Goal: Navigation & Orientation: Find specific page/section

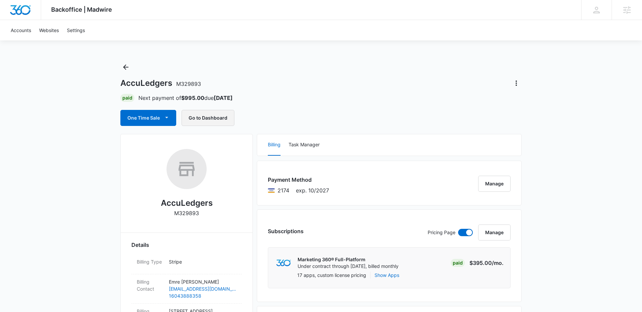
click at [207, 116] on button "Go to Dashboard" at bounding box center [208, 118] width 53 height 16
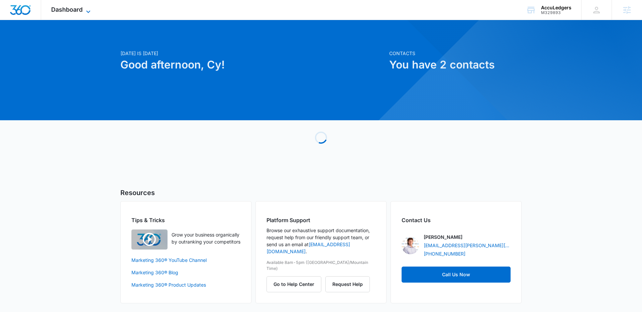
click at [73, 8] on span "Dashboard" at bounding box center [66, 9] width 31 height 7
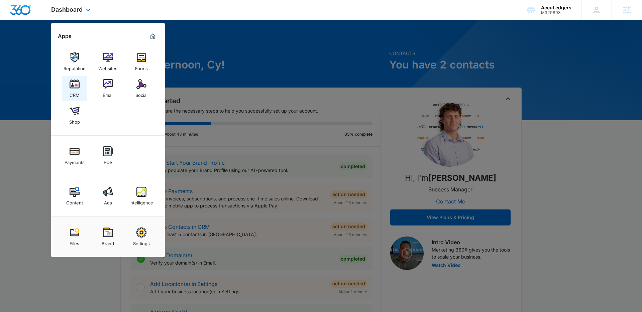
click at [80, 81] on link "CRM" at bounding box center [74, 88] width 25 height 25
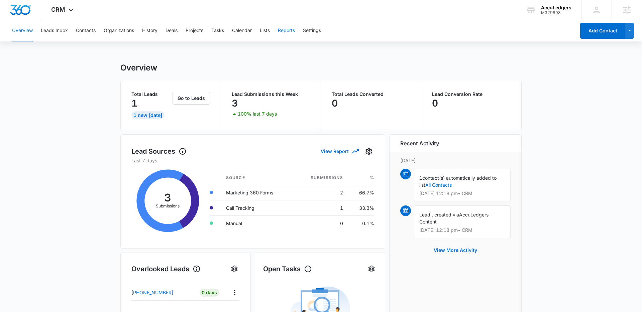
click at [284, 30] on button "Reports" at bounding box center [286, 30] width 17 height 21
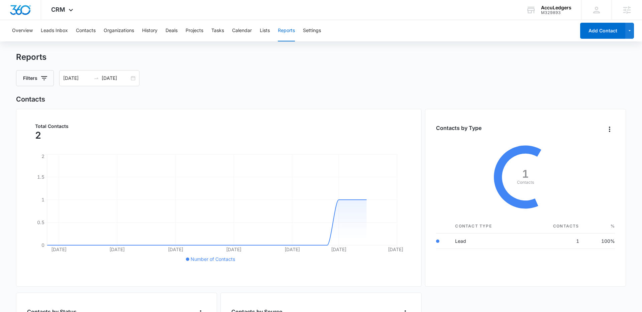
click at [258, 30] on div "Overview Leads Inbox Contacts Organizations History Deals Projects Tasks Calend…" at bounding box center [291, 30] width 567 height 21
click at [266, 30] on button "Lists" at bounding box center [265, 30] width 10 height 21
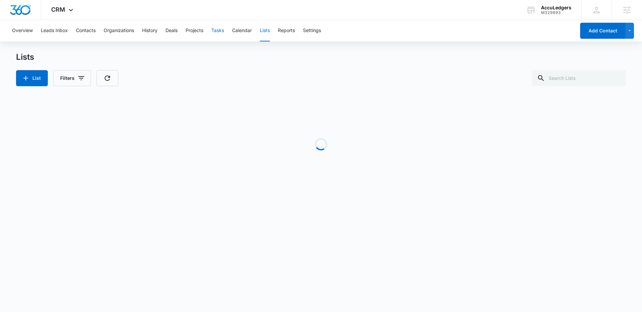
click at [219, 28] on button "Tasks" at bounding box center [217, 30] width 13 height 21
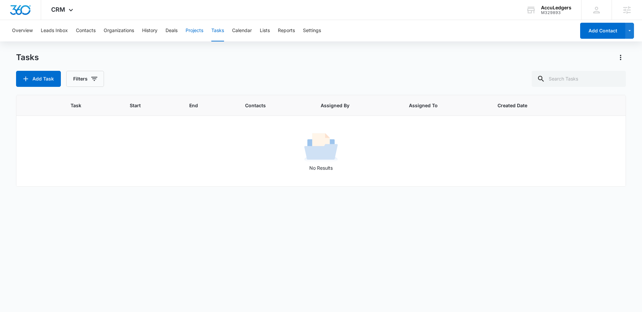
click at [196, 28] on button "Projects" at bounding box center [195, 30] width 18 height 21
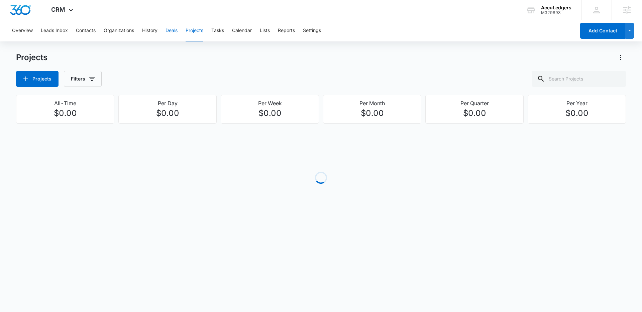
click at [173, 33] on button "Deals" at bounding box center [172, 30] width 12 height 21
click at [144, 34] on button "History" at bounding box center [149, 30] width 15 height 21
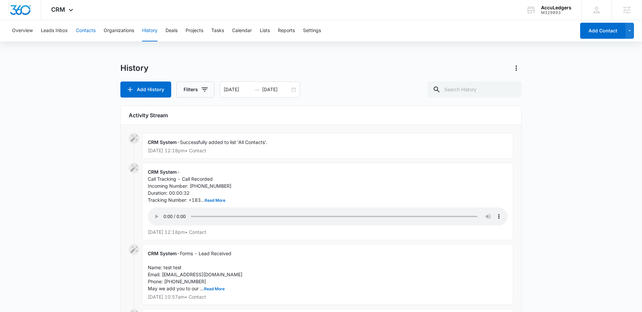
click at [88, 35] on button "Contacts" at bounding box center [86, 30] width 20 height 21
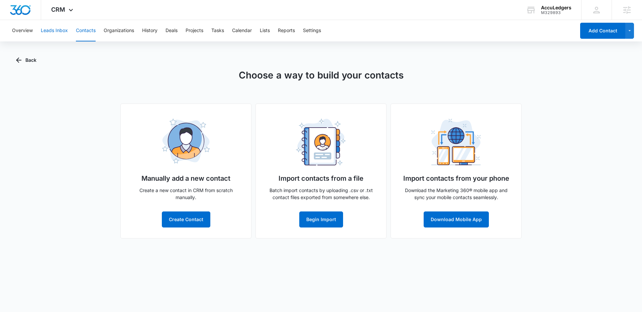
click at [65, 30] on button "Leads Inbox" at bounding box center [54, 30] width 27 height 21
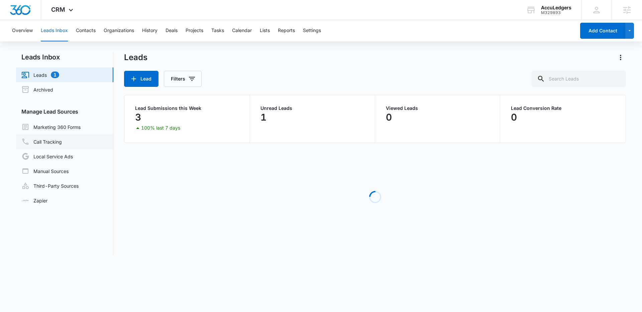
click at [62, 143] on link "Call Tracking" at bounding box center [41, 142] width 40 height 8
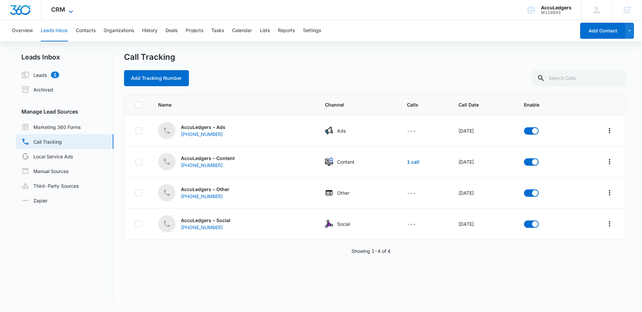
click at [67, 10] on icon at bounding box center [71, 12] width 8 height 8
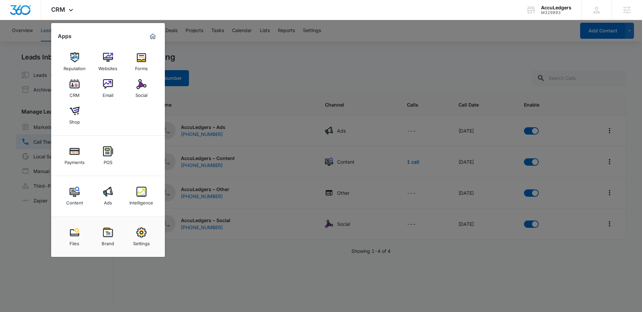
click at [206, 95] on div at bounding box center [321, 156] width 642 height 312
